Goal: Feedback & Contribution: Leave review/rating

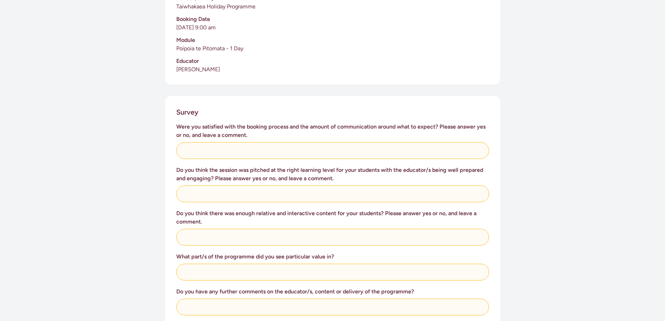
scroll to position [209, 0]
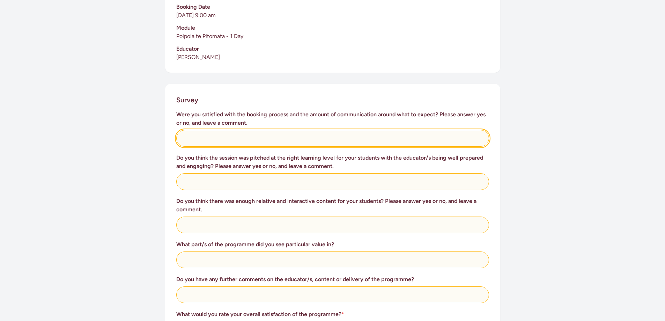
click at [214, 135] on input "text" at bounding box center [332, 138] width 313 height 17
type input "yes"
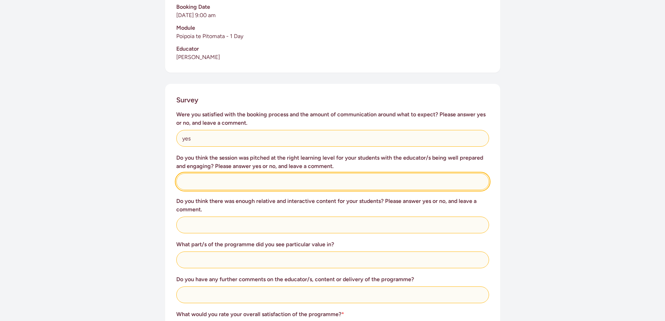
click at [232, 177] on input "text" at bounding box center [332, 181] width 313 height 17
type input "yes"
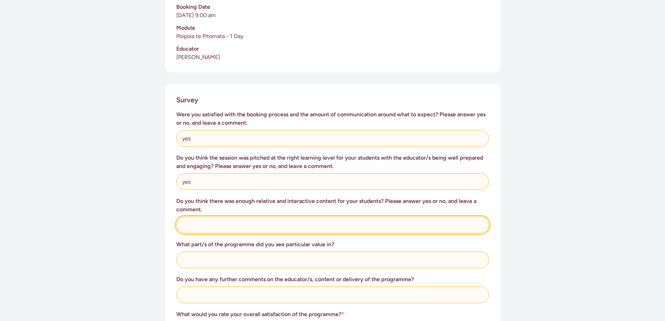
click at [204, 225] on input "text" at bounding box center [332, 224] width 313 height 17
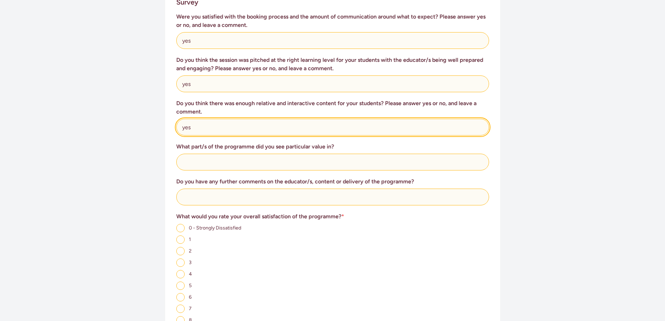
scroll to position [314, 0]
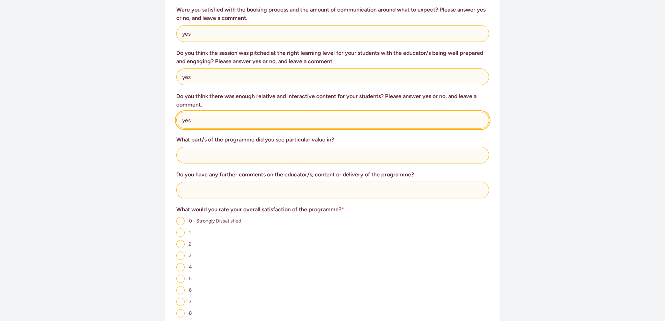
type input "yes"
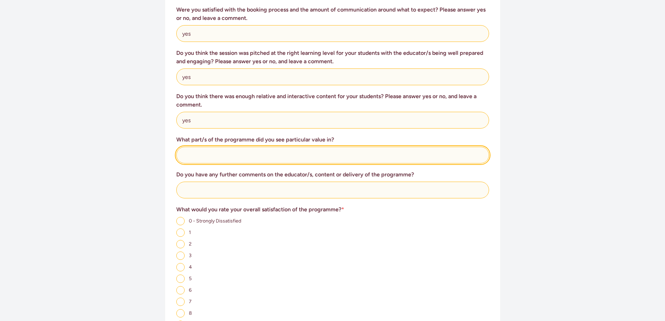
click at [201, 158] on input "text" at bounding box center [332, 155] width 313 height 17
type input "yes"
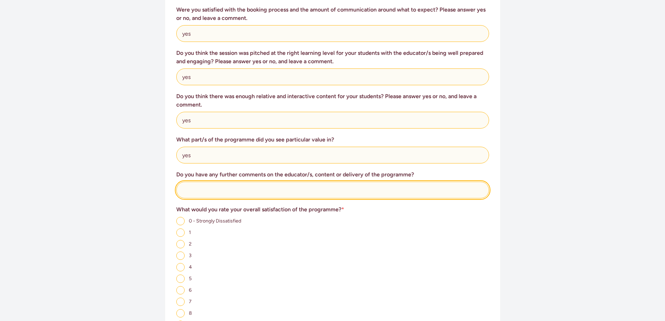
click at [206, 192] on input "text" at bounding box center [332, 189] width 313 height 17
type input "no"
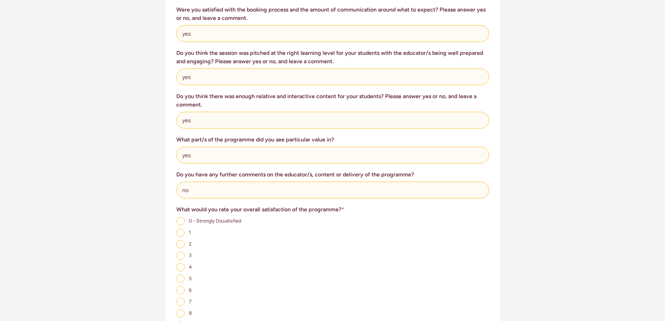
click at [148, 222] on div "This survey is for teachers to provide feedback on the Poipoia te Pitomata (Har…" at bounding box center [332, 74] width 665 height 643
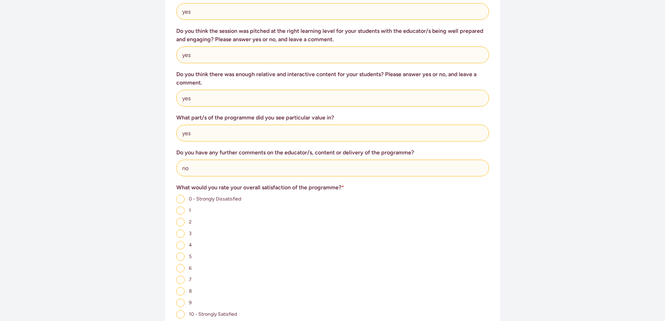
scroll to position [384, 0]
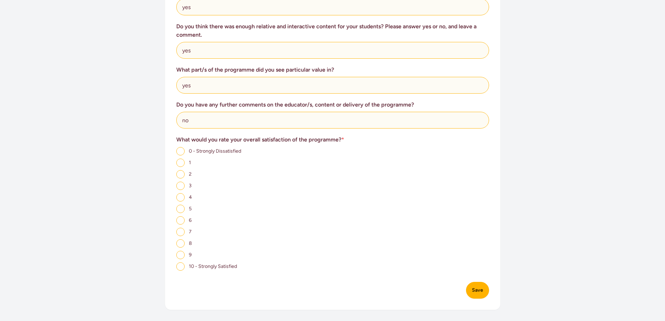
click at [181, 266] on input "10 - Strongly Satisfied" at bounding box center [180, 266] width 8 height 8
radio input "true"
click at [479, 294] on button "Save" at bounding box center [477, 290] width 23 height 17
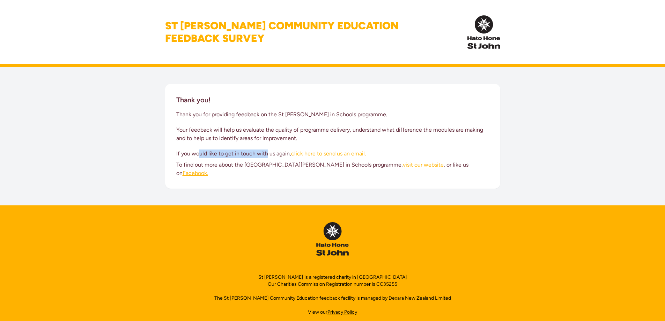
drag, startPoint x: 198, startPoint y: 152, endPoint x: 266, endPoint y: 158, distance: 68.7
click at [266, 158] on div "Thank you! Thank you for providing feedback on the St [PERSON_NAME] in Schools …" at bounding box center [332, 136] width 335 height 105
click at [469, 188] on div "Thank you! Thank you for providing feedback on the St [PERSON_NAME] in Schools …" at bounding box center [332, 136] width 665 height 138
